Goal: Find specific page/section: Find specific page/section

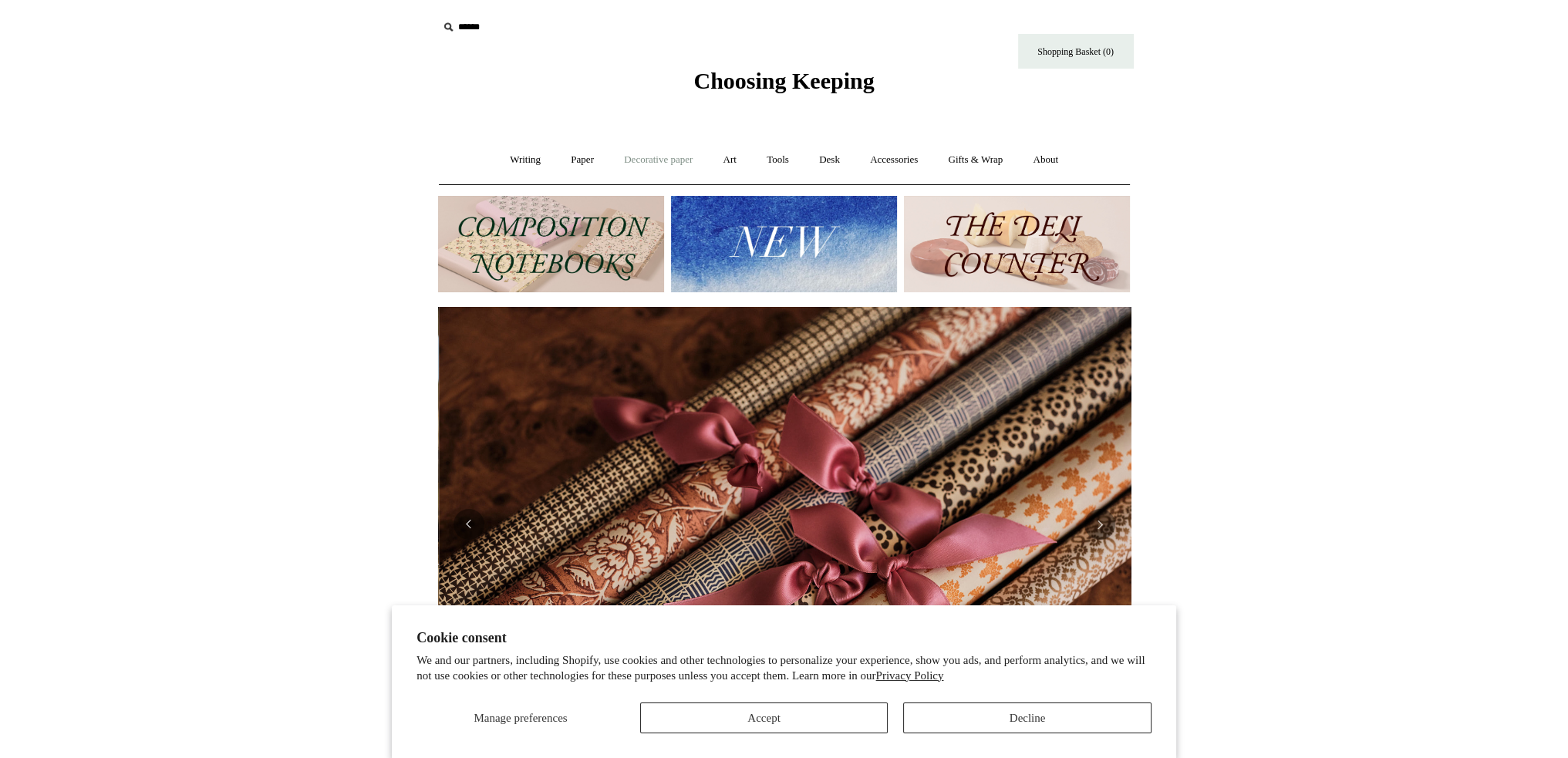
scroll to position [0, 1385]
click at [502, 160] on link "Writing +" at bounding box center [524, 160] width 58 height 41
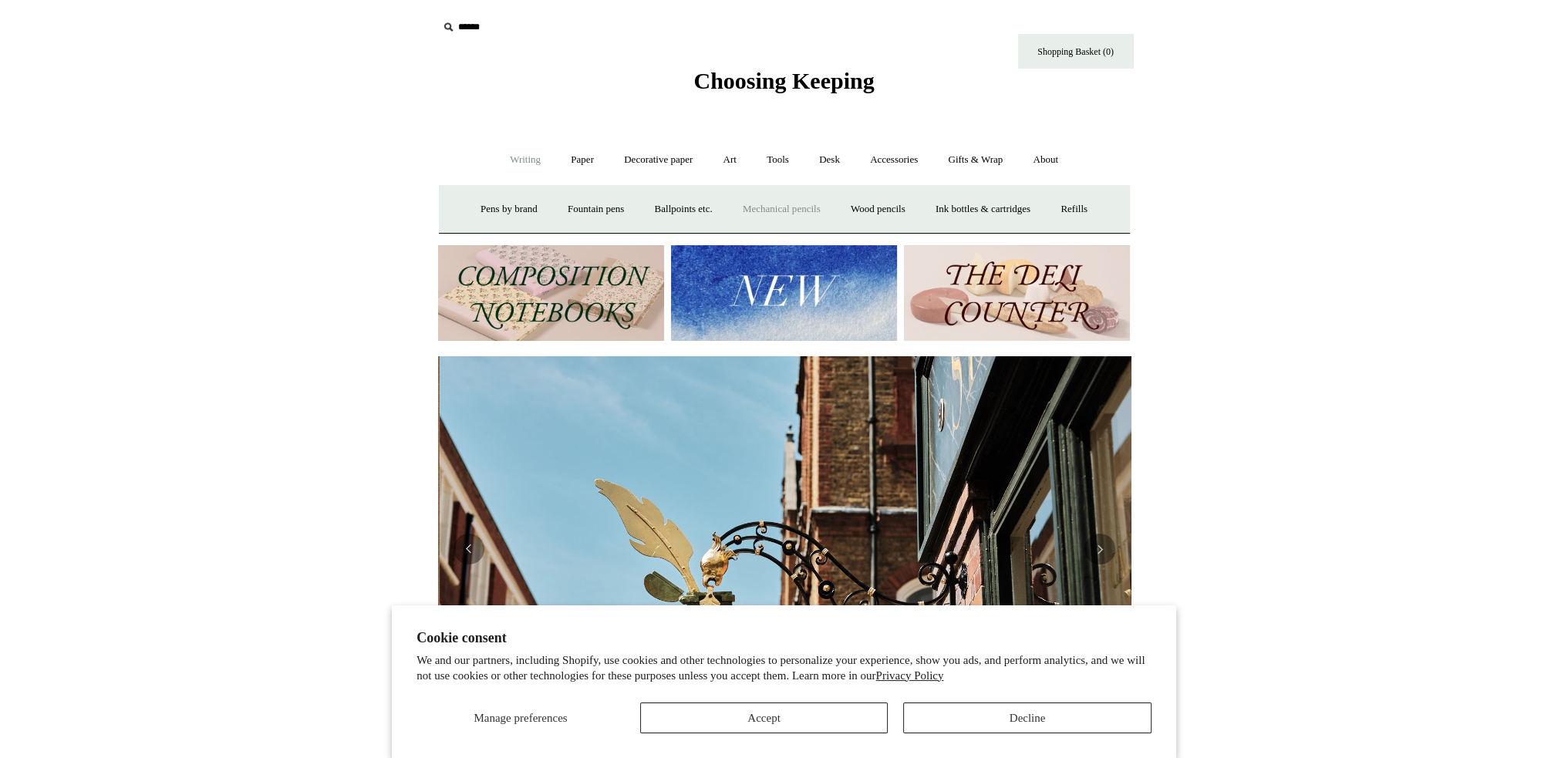
scroll to position [0, 693]
click at [570, 160] on link "Paper +" at bounding box center [582, 160] width 51 height 41
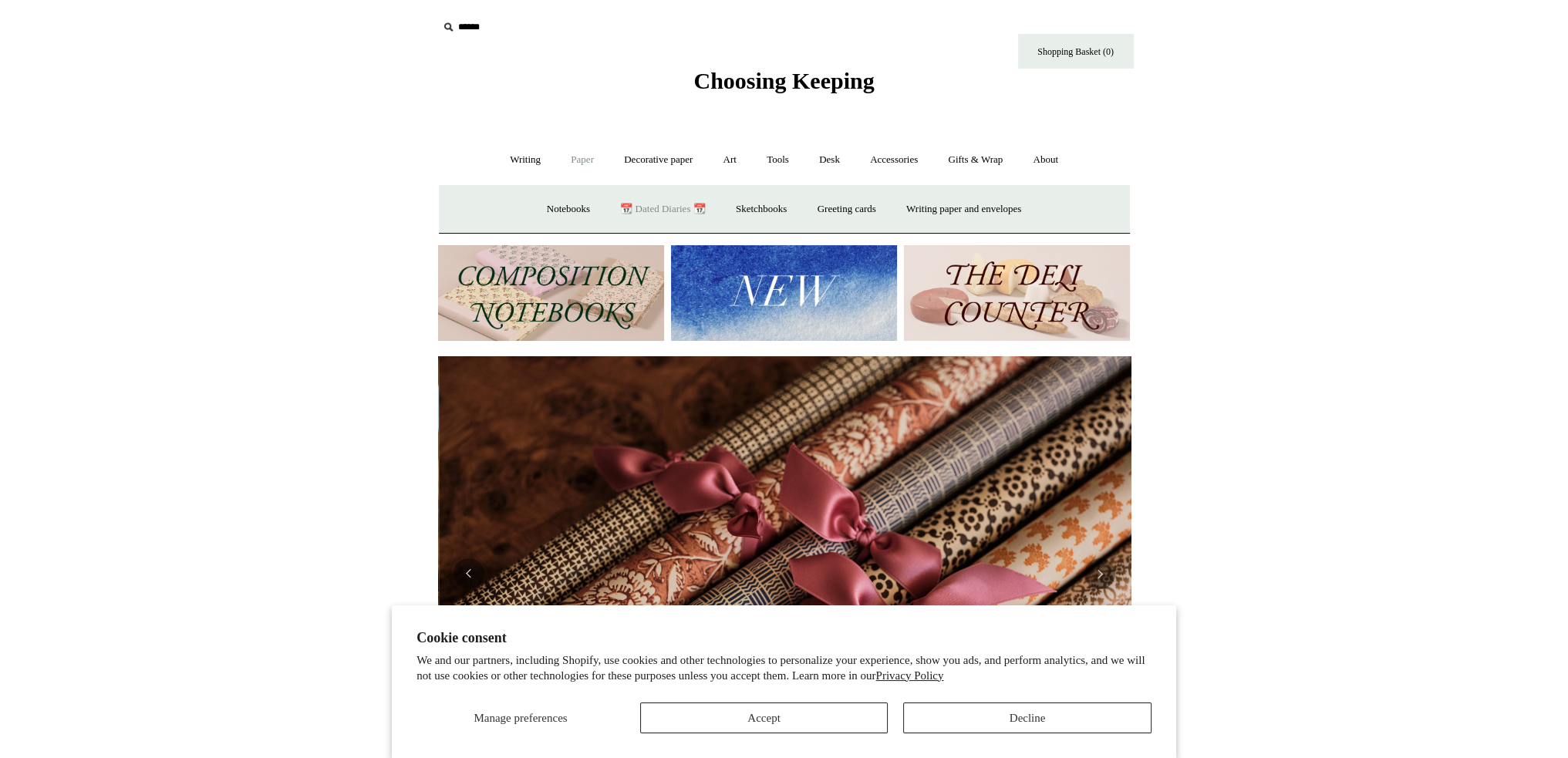
scroll to position [0, 1385]
click at [541, 205] on link "Notebooks +" at bounding box center [568, 209] width 71 height 41
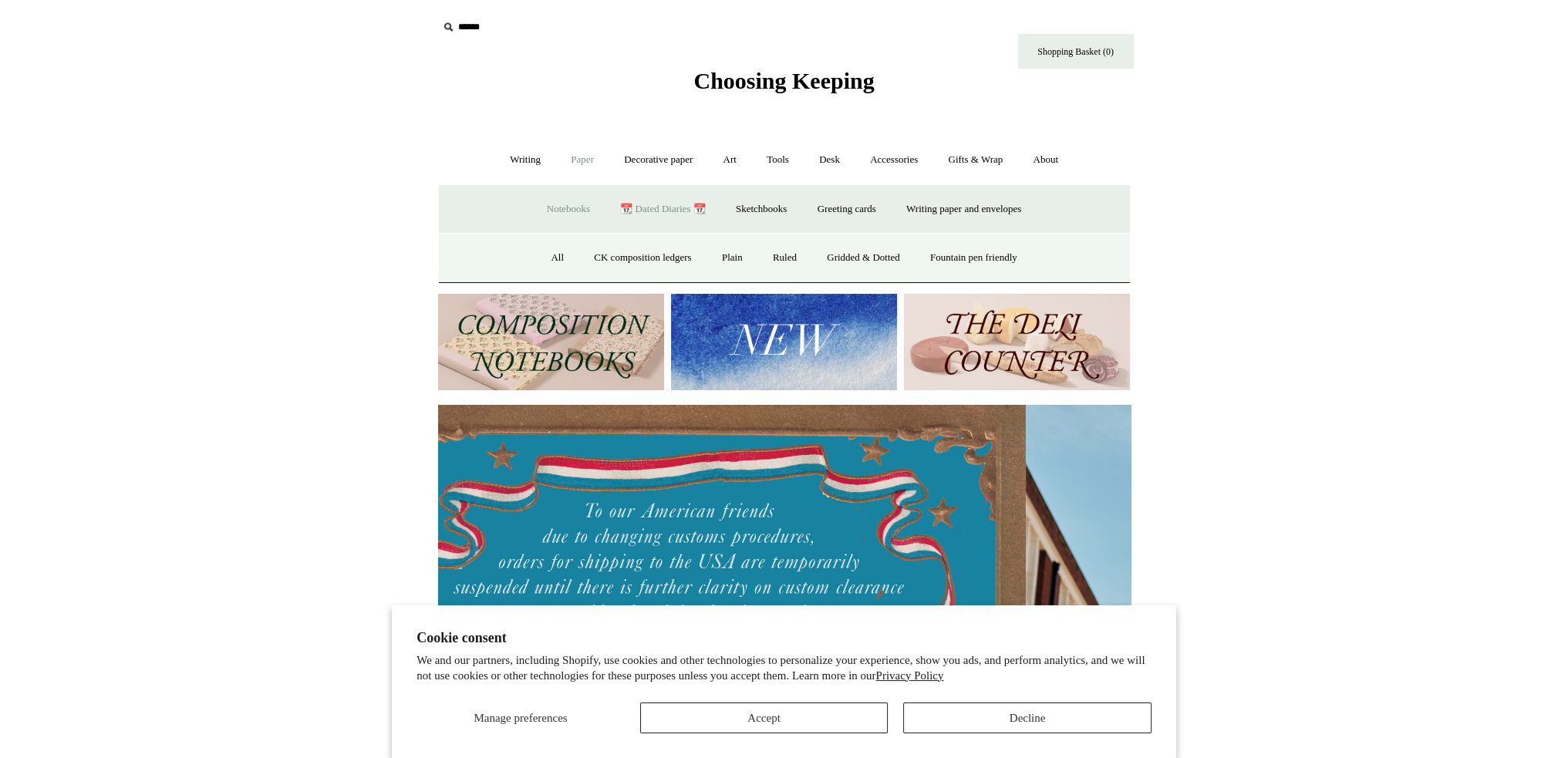
scroll to position [0, 0]
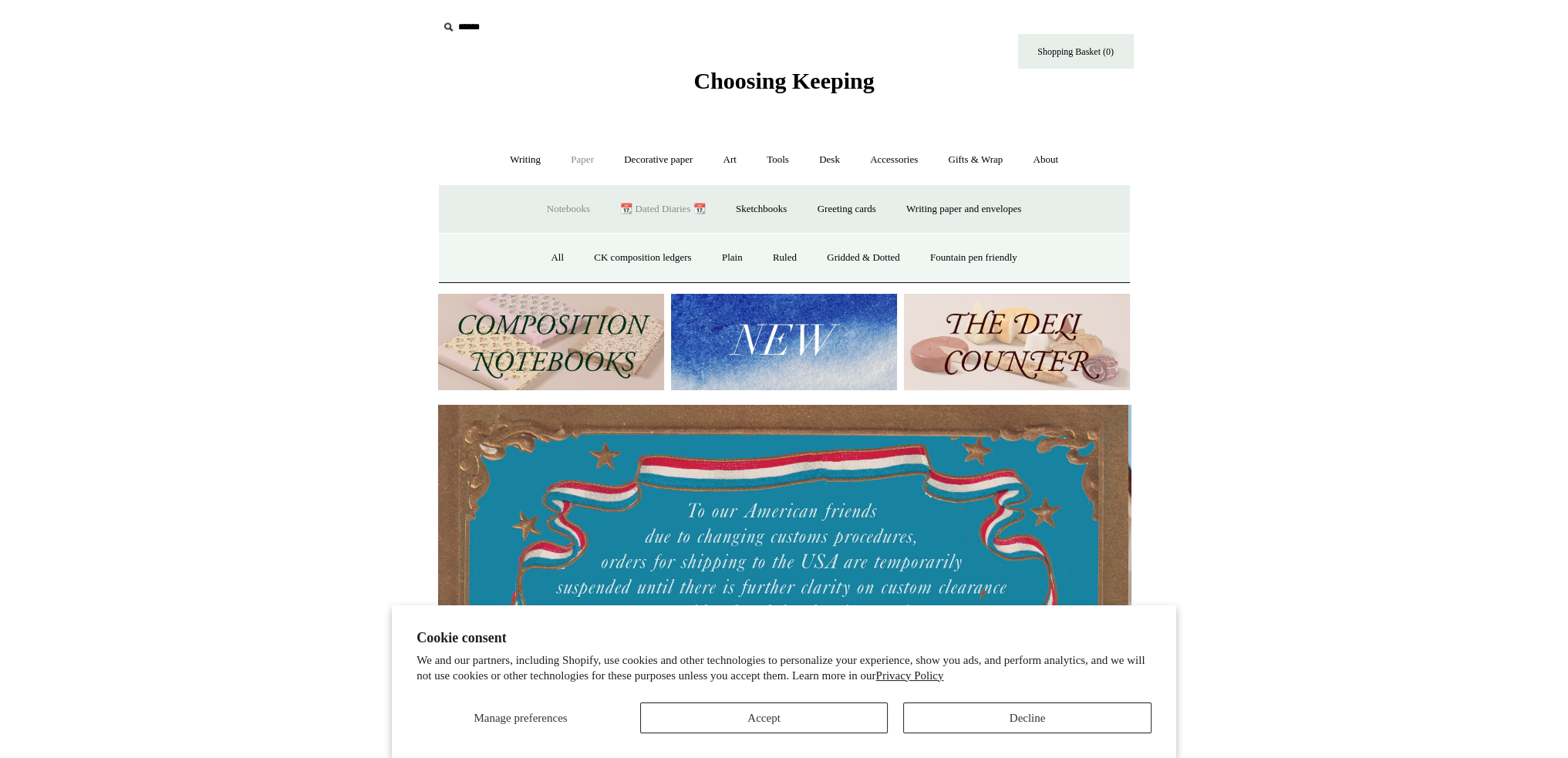
click at [654, 209] on link "📆 Dated Diaries 📆" at bounding box center [662, 209] width 113 height 41
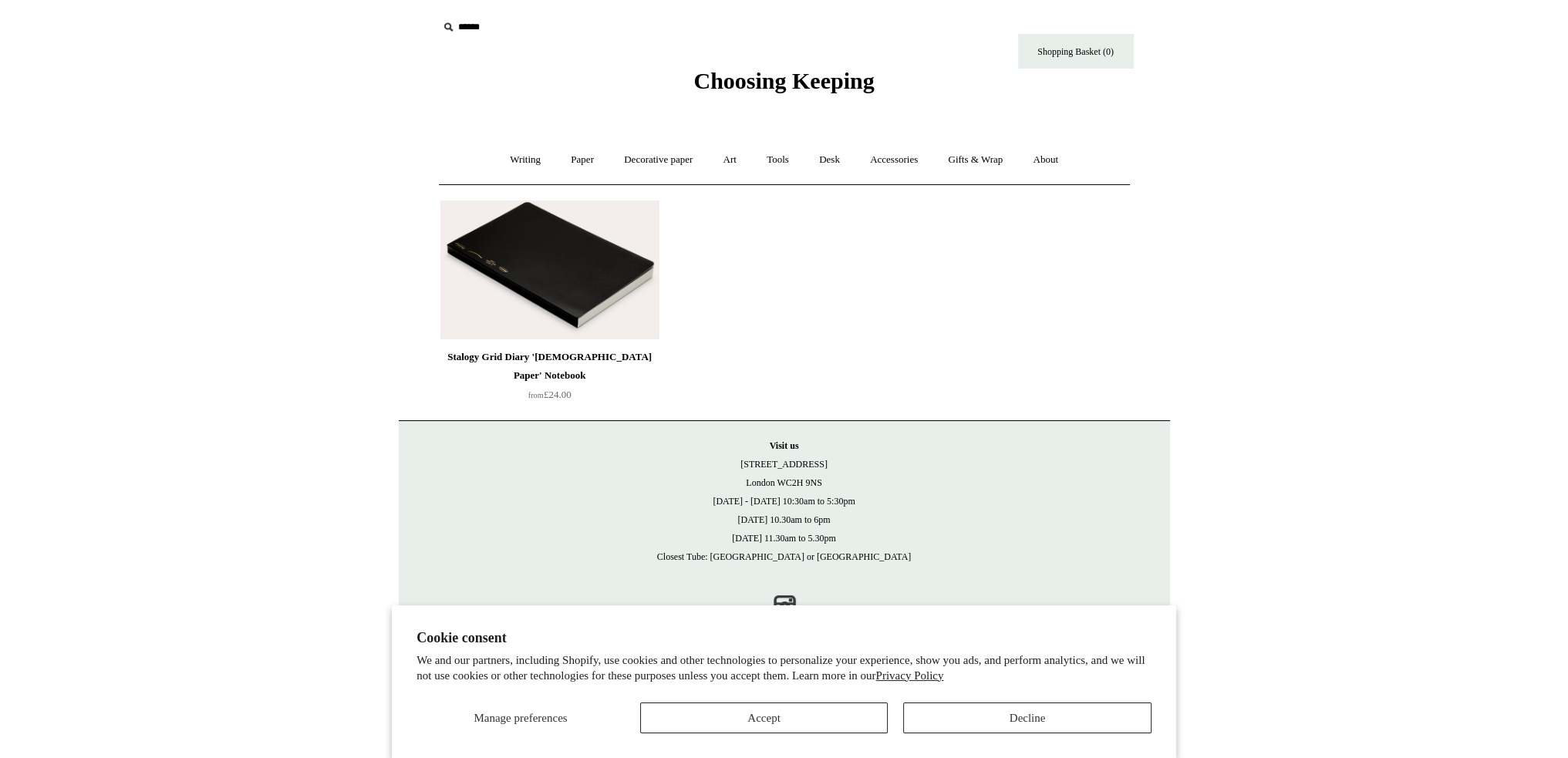
click at [575, 270] on img at bounding box center [550, 270] width 219 height 139
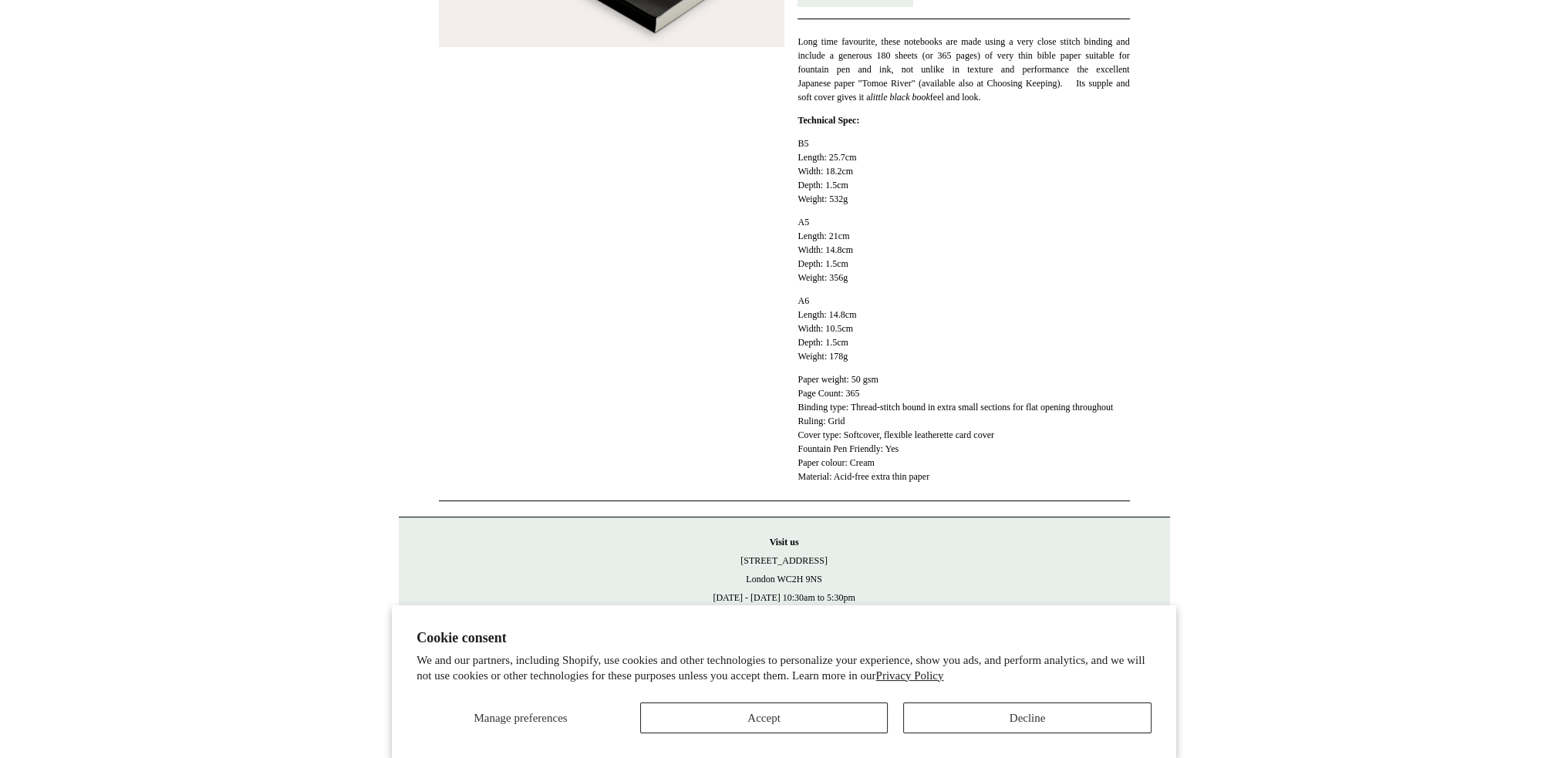
scroll to position [106, 0]
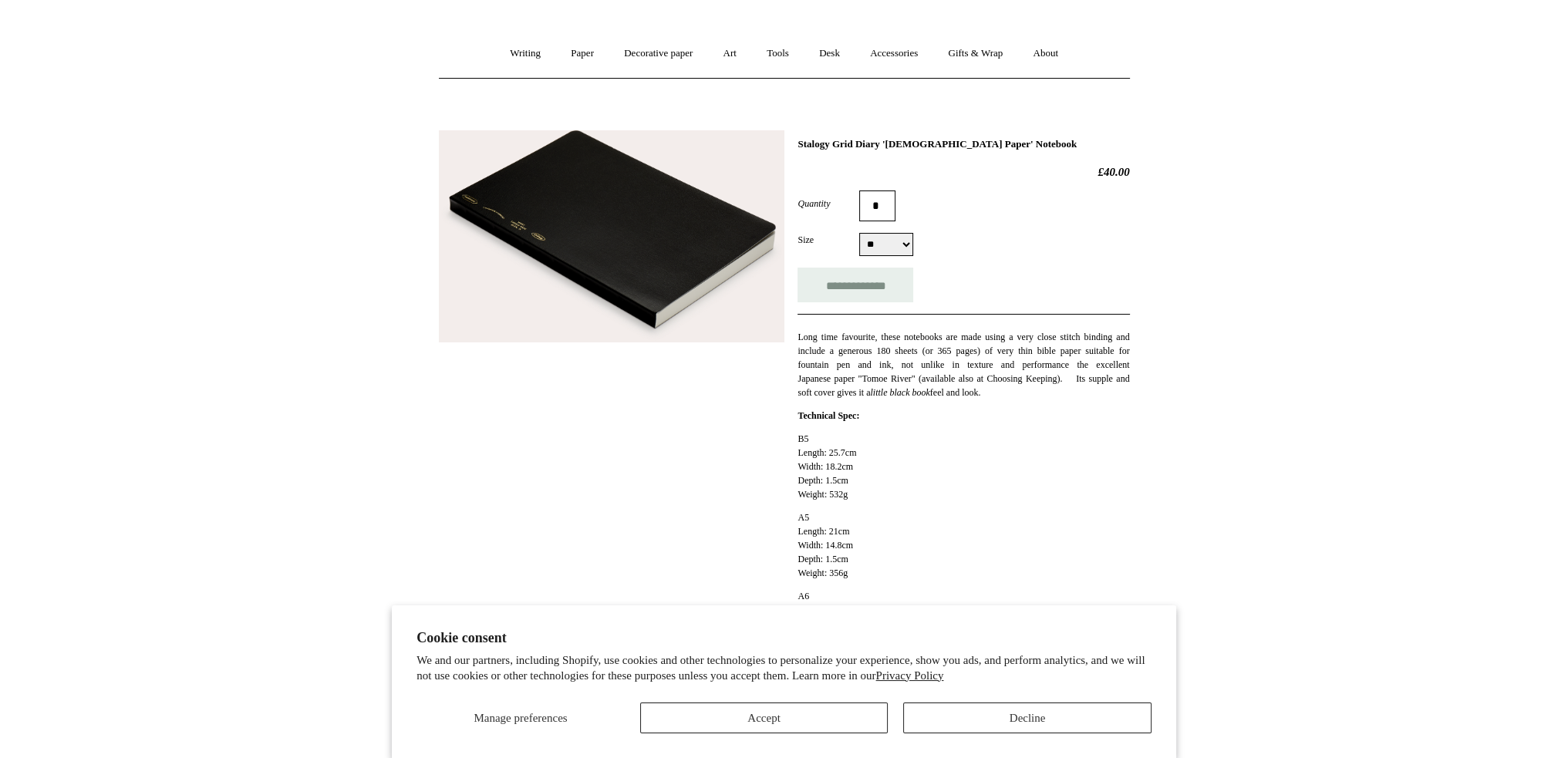
click at [669, 244] on img at bounding box center [612, 236] width 346 height 213
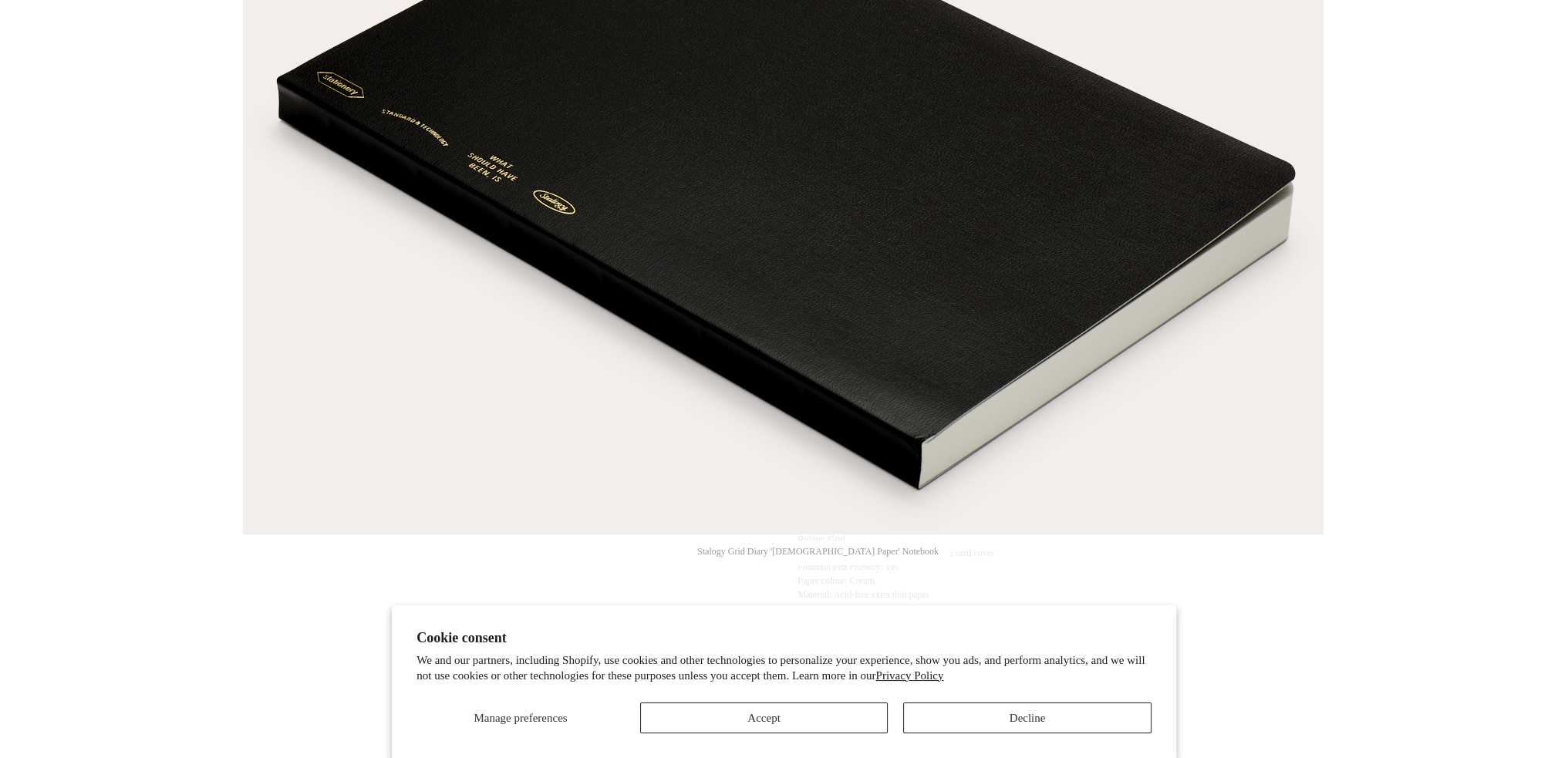
scroll to position [183, 0]
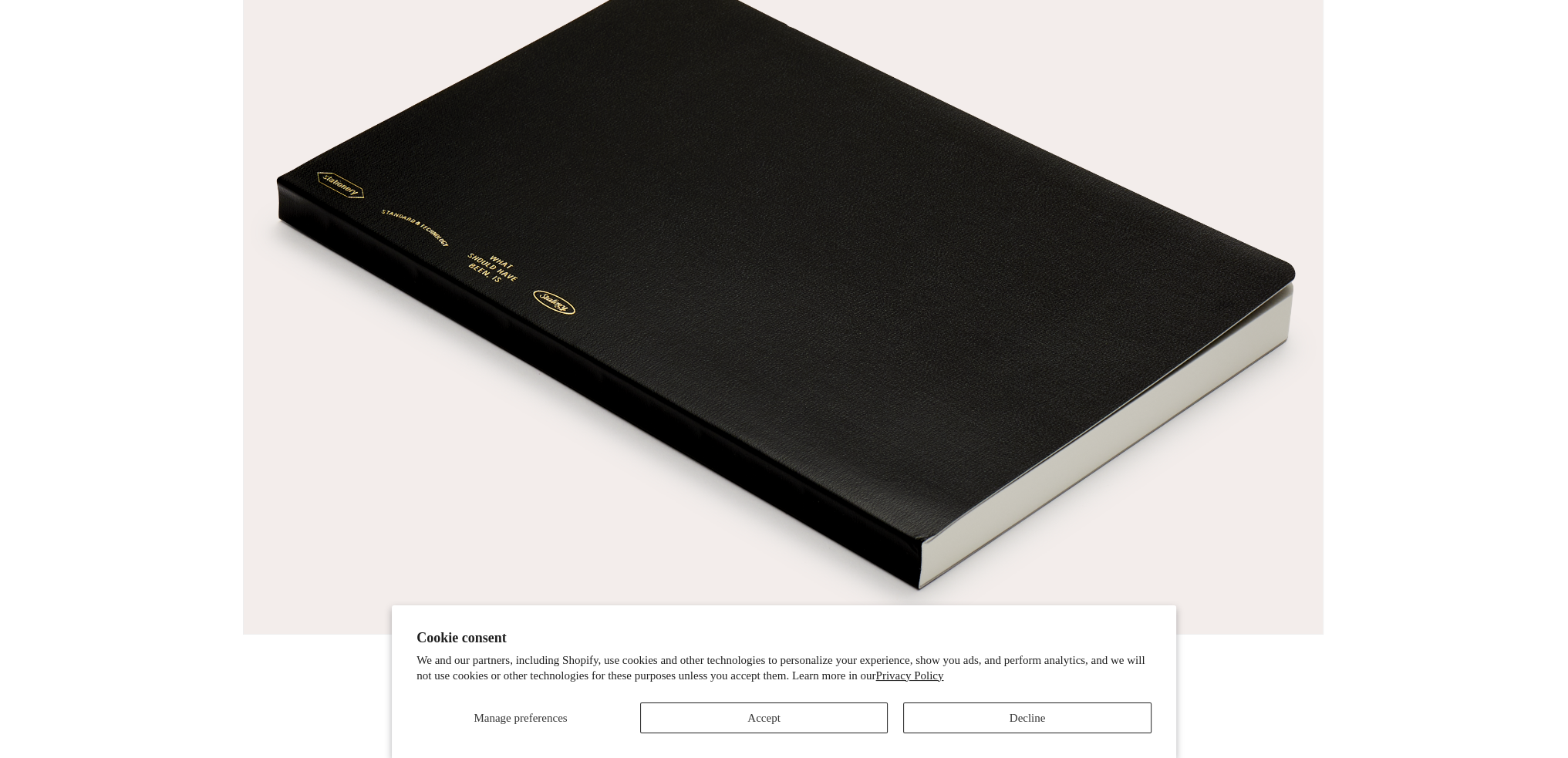
click at [1300, 260] on img at bounding box center [783, 302] width 1078 height 664
click at [1375, 332] on div at bounding box center [784, 403] width 1568 height 1173
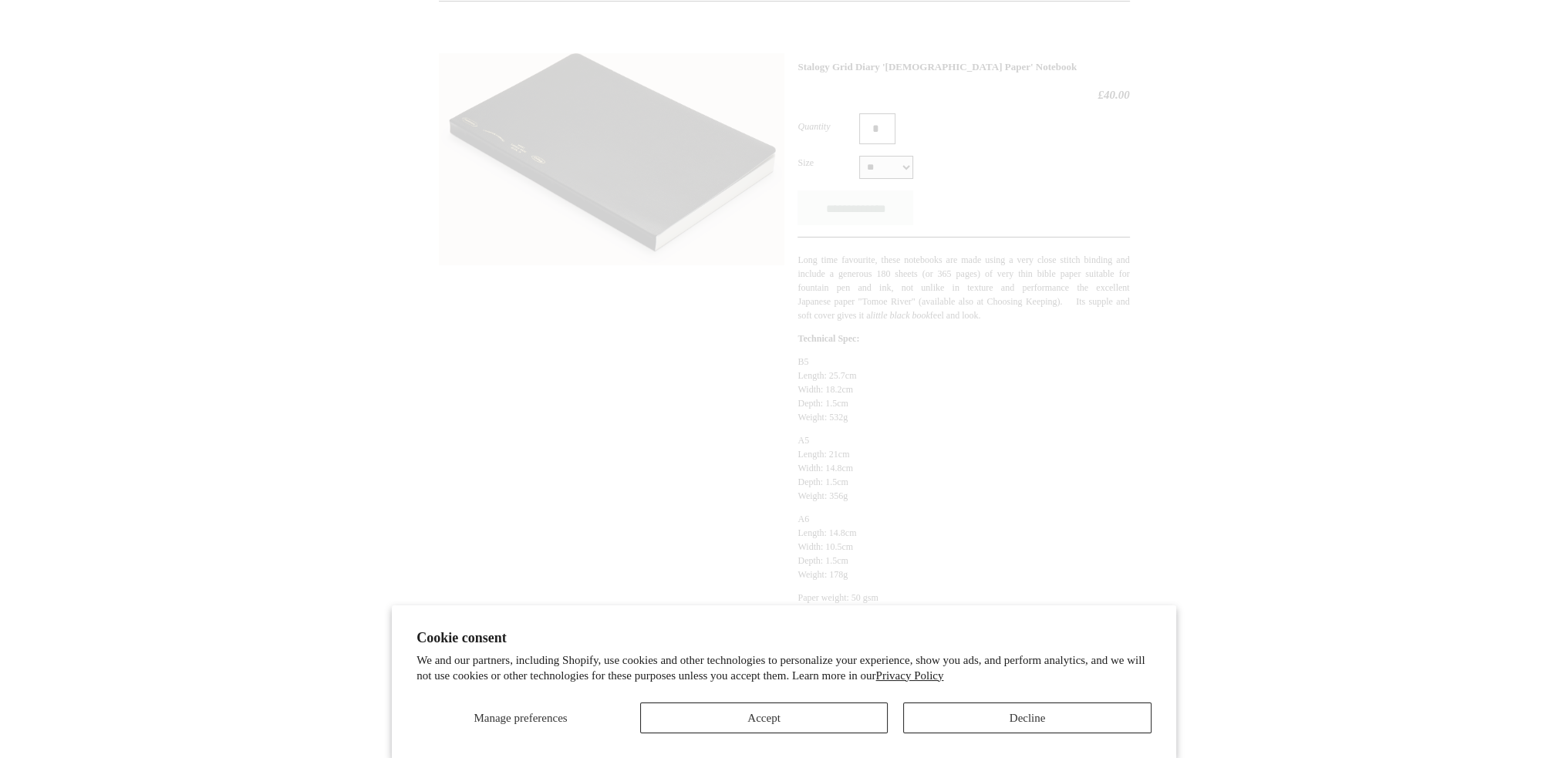
scroll to position [0, 0]
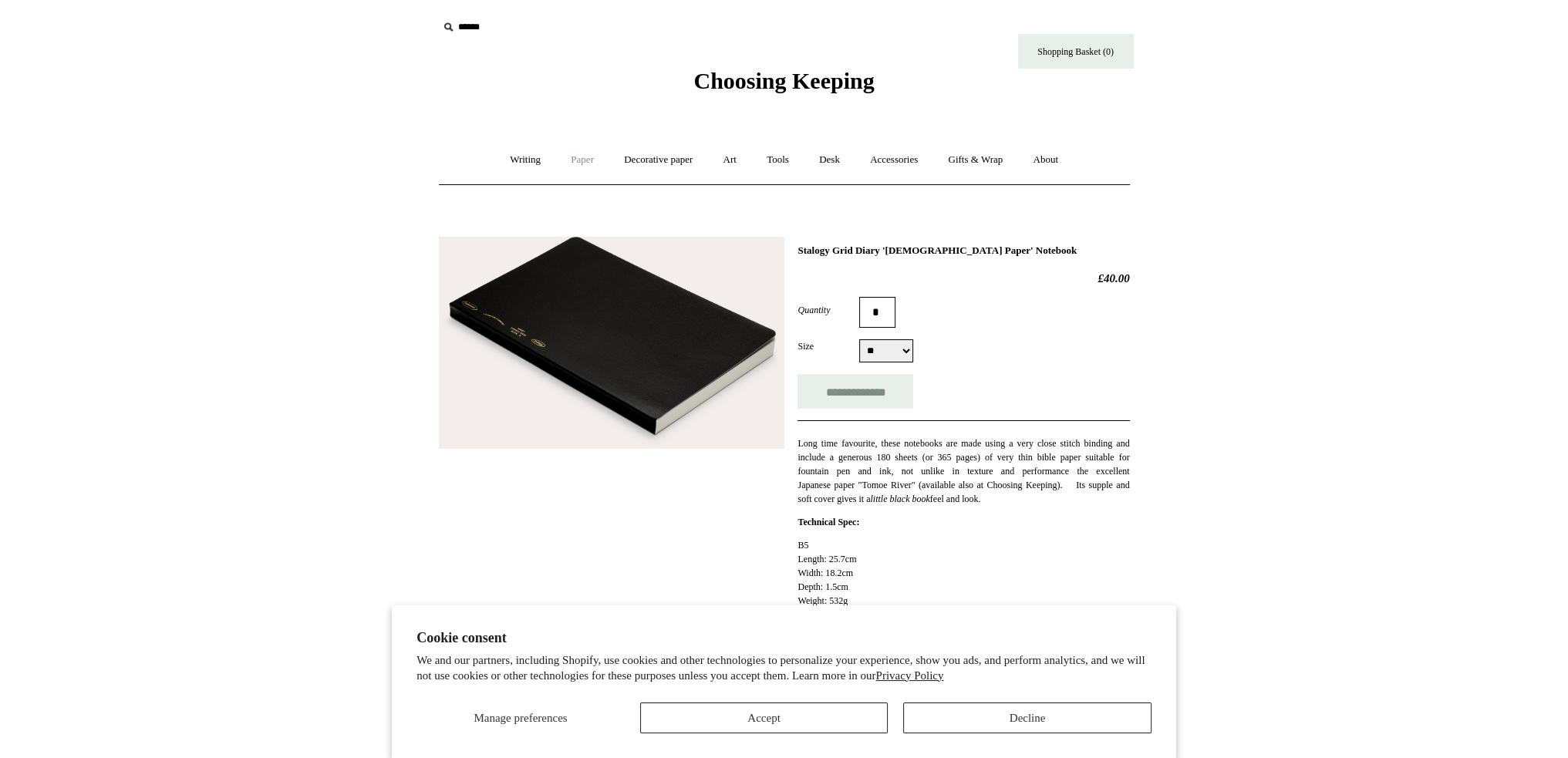
click at [574, 159] on link "Paper +" at bounding box center [582, 160] width 51 height 41
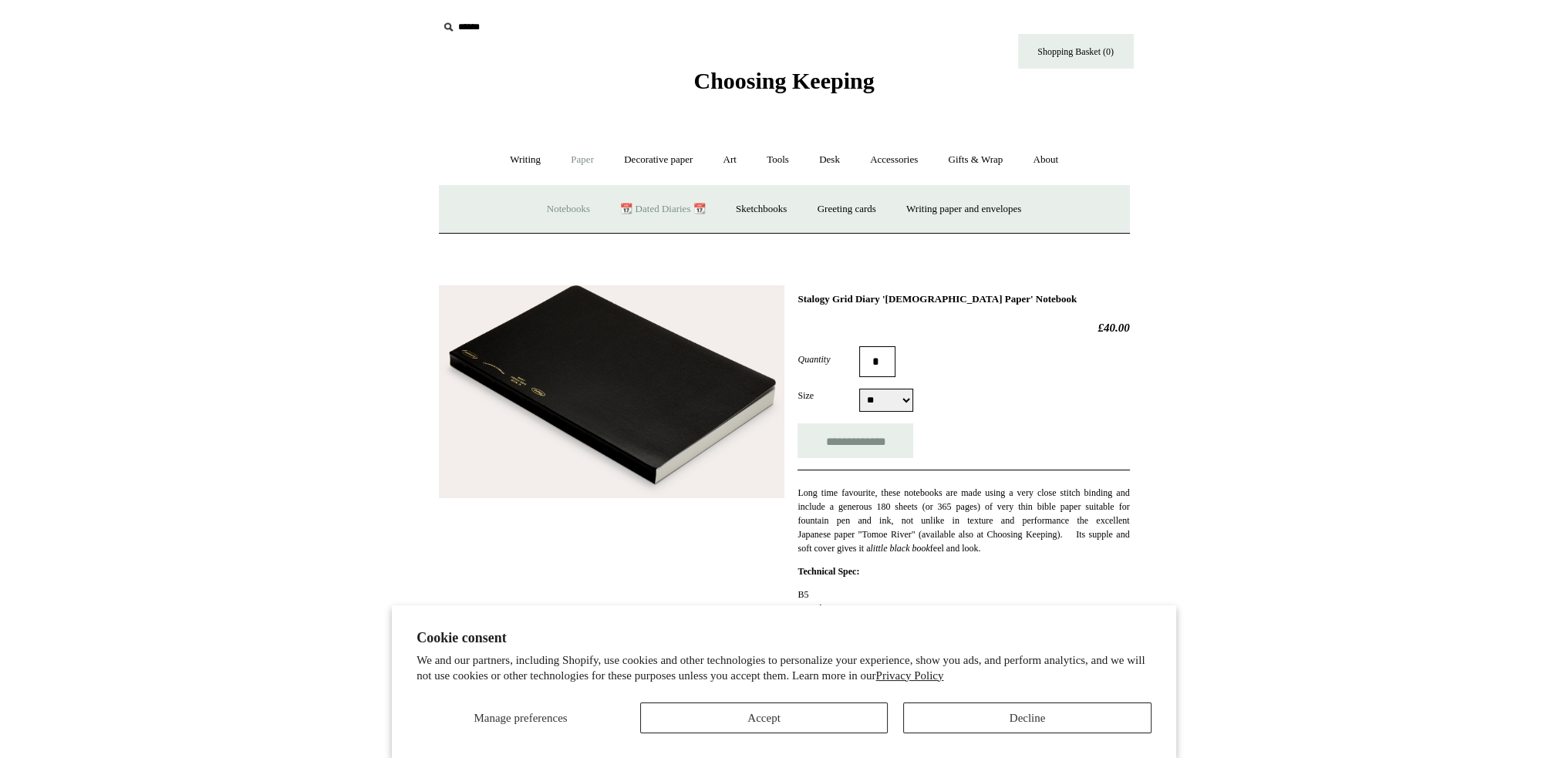
click at [560, 209] on link "Notebooks +" at bounding box center [568, 209] width 71 height 41
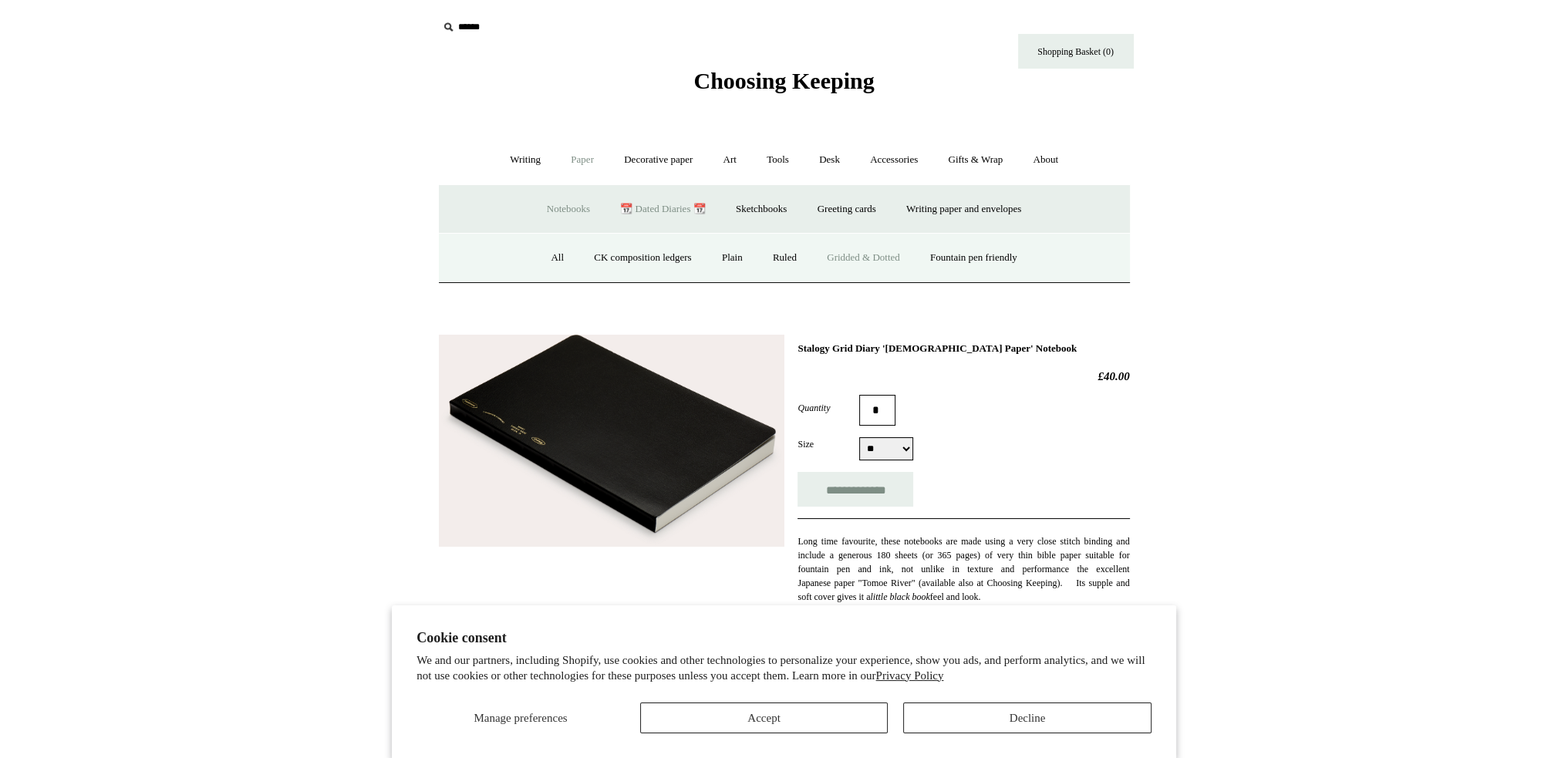
click at [870, 259] on link "Gridded & Dotted" at bounding box center [863, 257] width 101 height 41
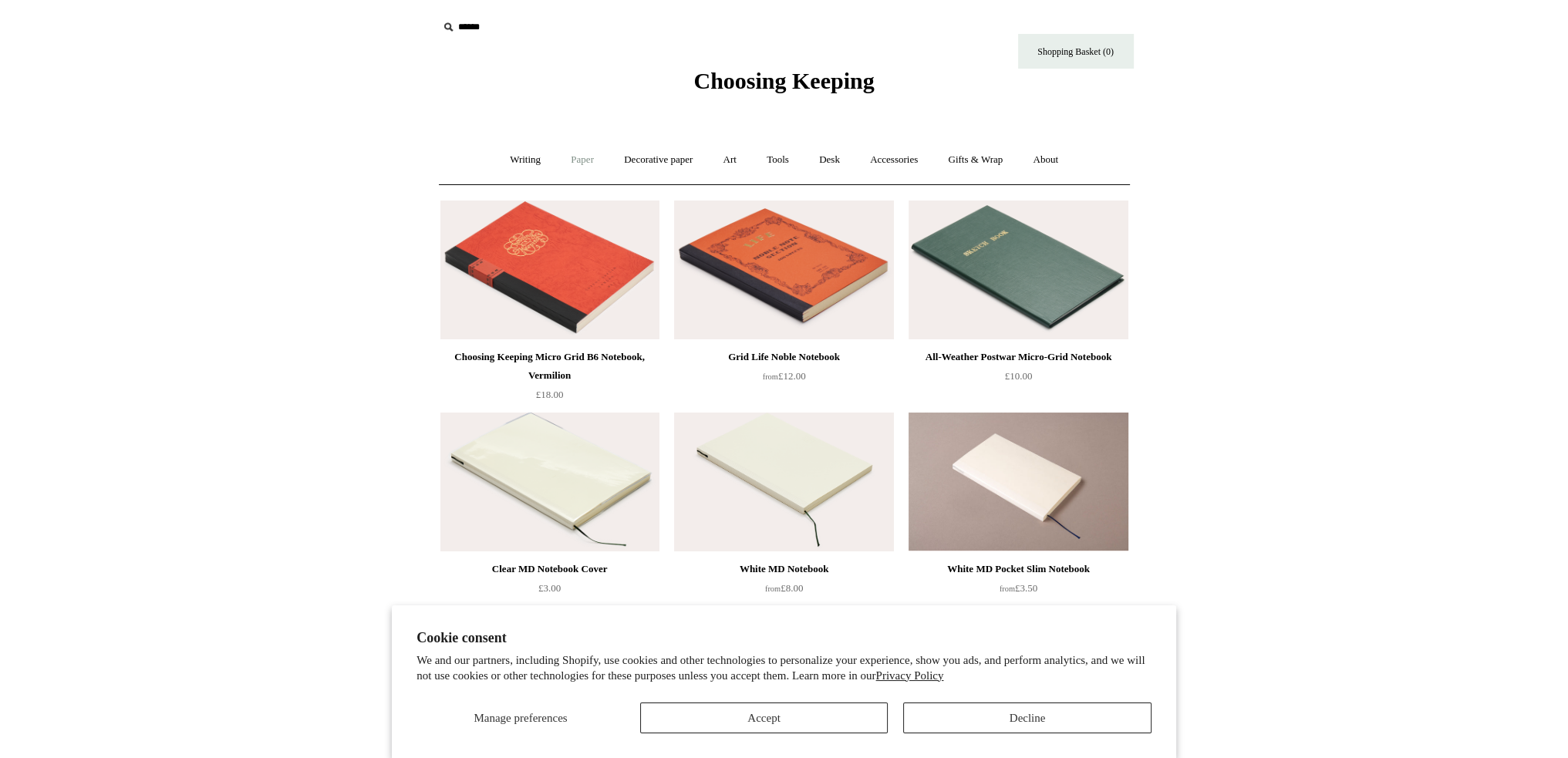
click at [567, 156] on link "Paper +" at bounding box center [582, 160] width 51 height 41
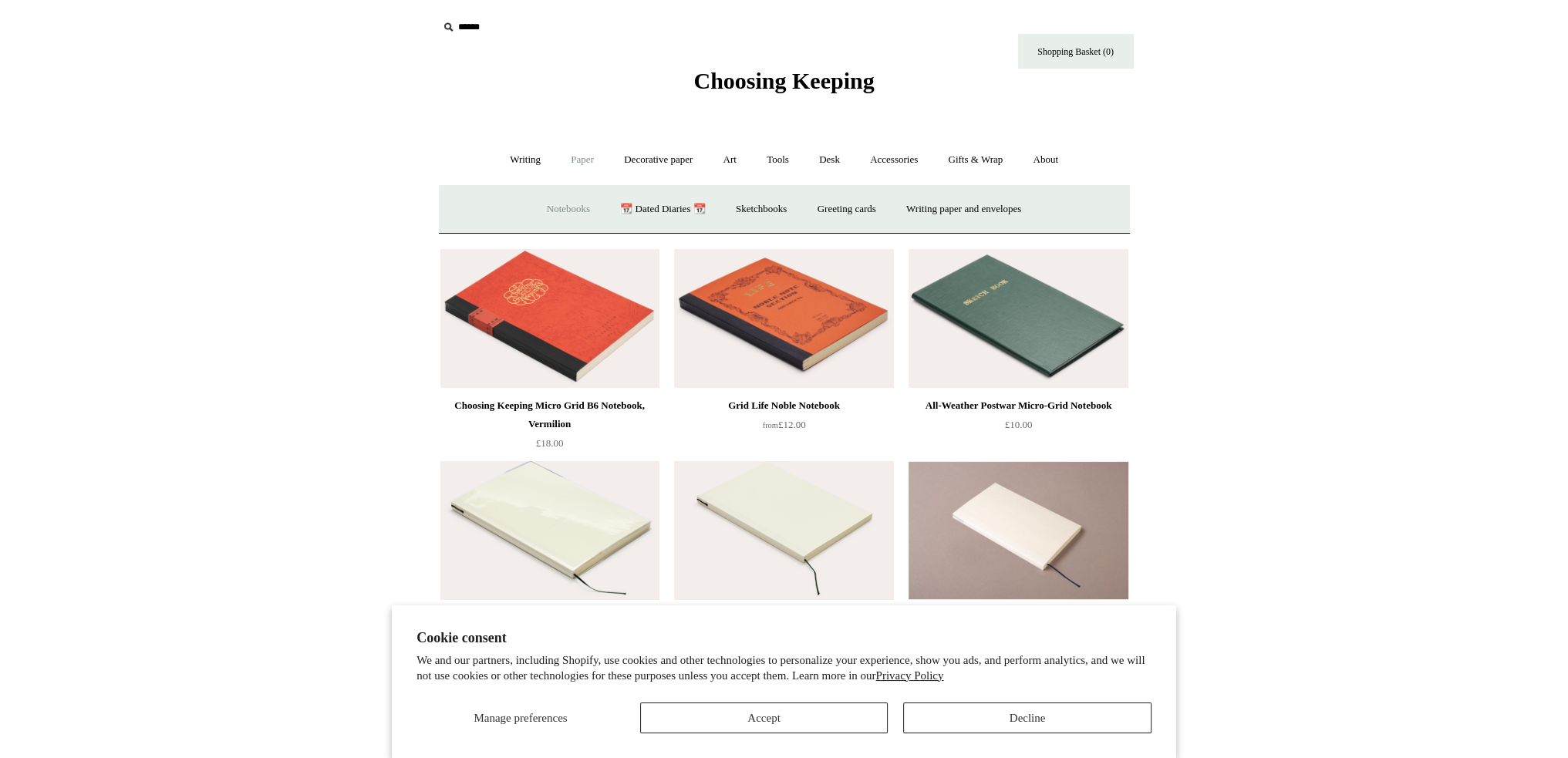
click at [558, 201] on link "Notebooks +" at bounding box center [568, 209] width 71 height 41
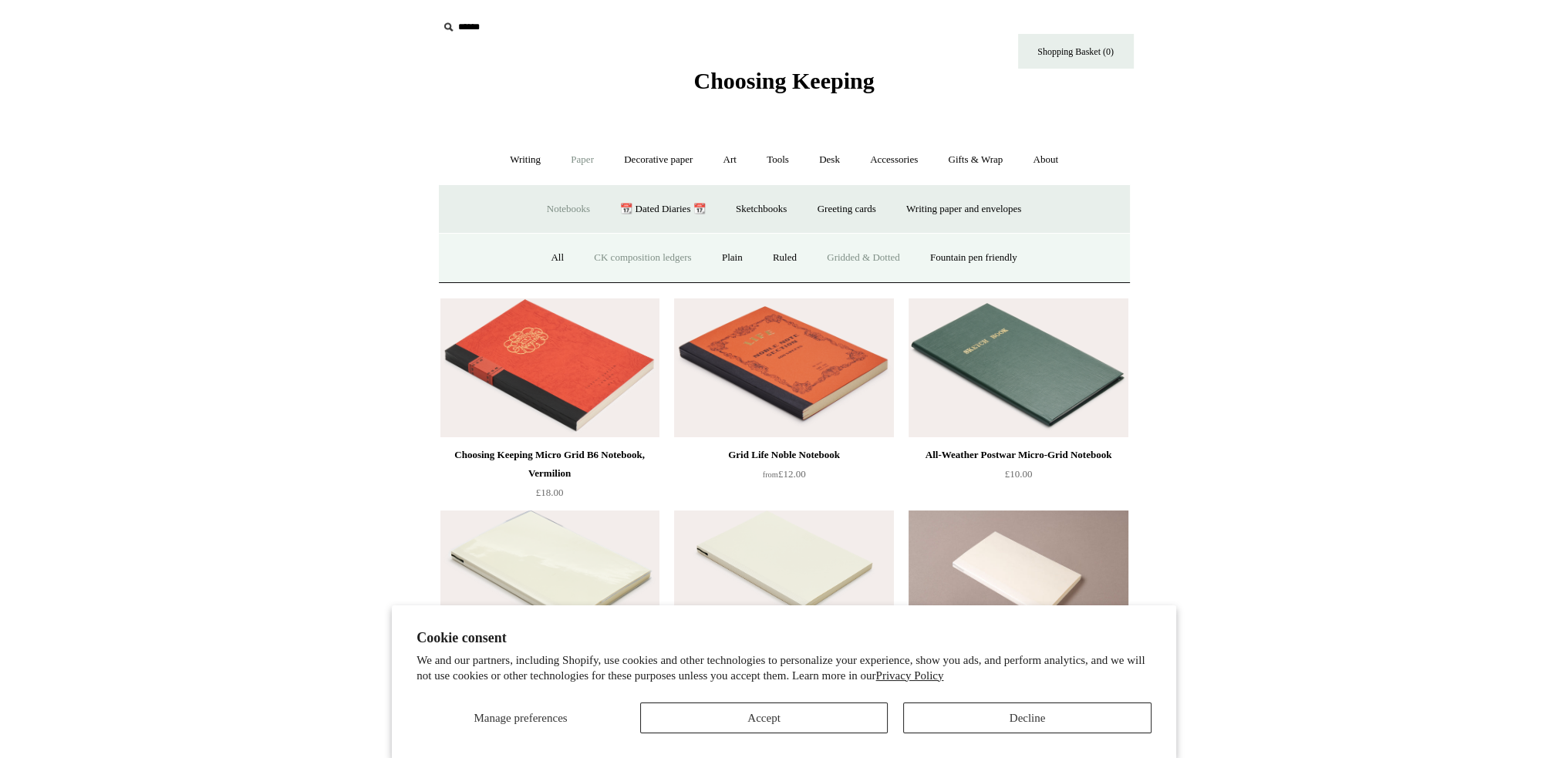
click at [623, 265] on link "CK composition ledgers" at bounding box center [642, 257] width 125 height 41
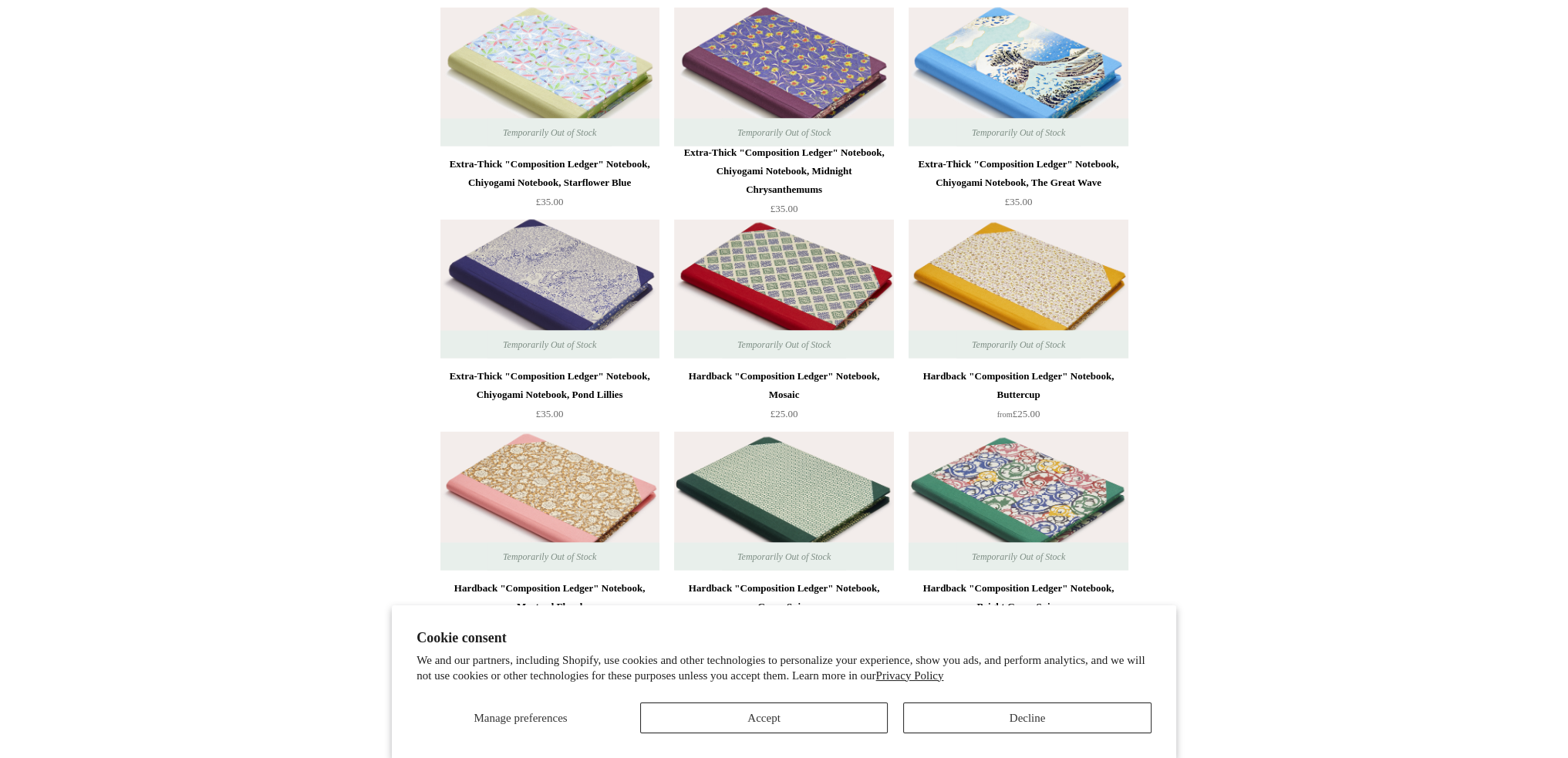
scroll to position [4354, 0]
